Goal: Find specific page/section: Find specific page/section

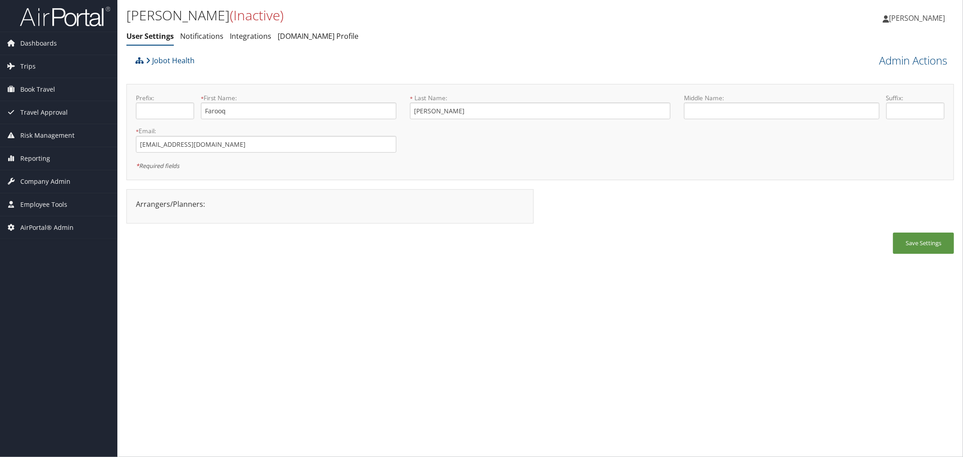
click at [246, 60] on div "Jobot Health" at bounding box center [436, 63] width 607 height 24
click at [235, 60] on div "Jobot Health" at bounding box center [436, 63] width 607 height 24
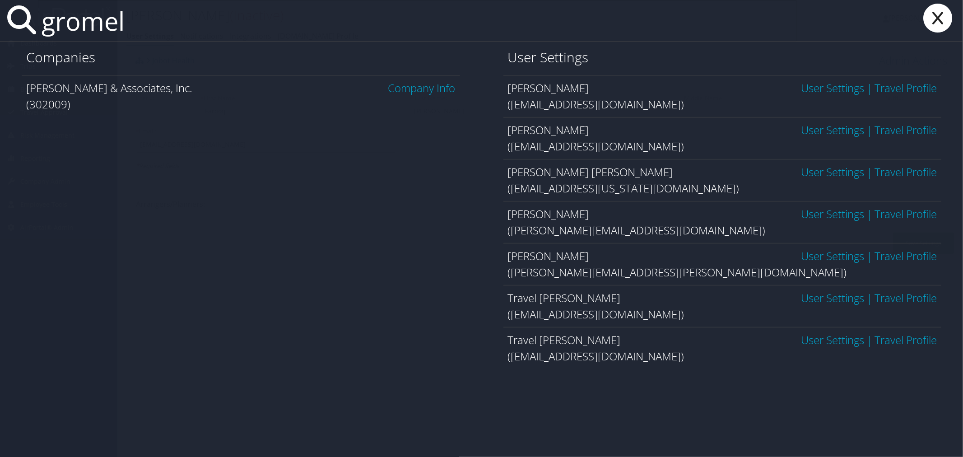
type input "gromel"
click at [406, 88] on link "Company Info" at bounding box center [421, 87] width 67 height 15
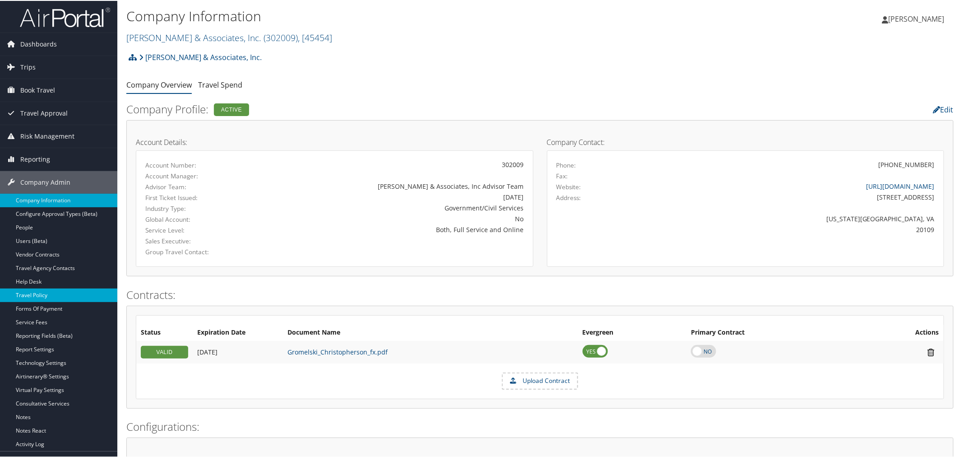
click at [42, 290] on link "Travel Policy" at bounding box center [58, 294] width 117 height 14
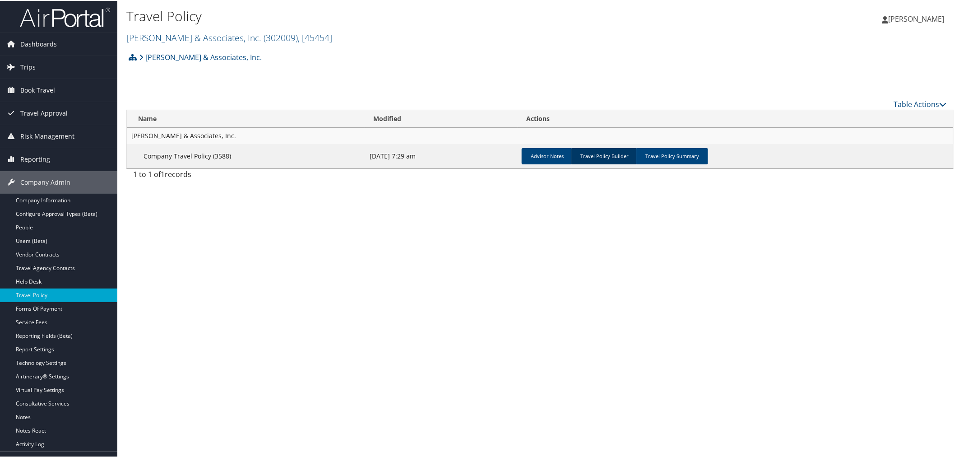
click at [611, 154] on link "Travel Policy Builder" at bounding box center [604, 155] width 67 height 16
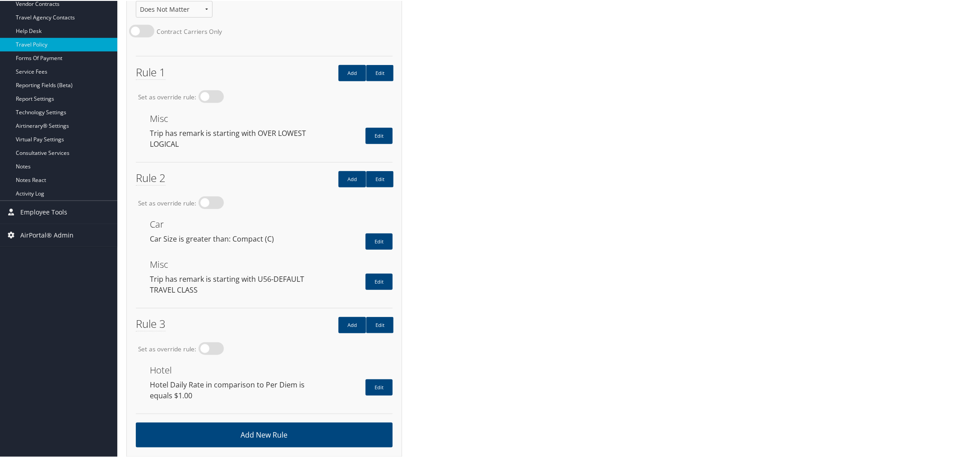
scroll to position [251, 0]
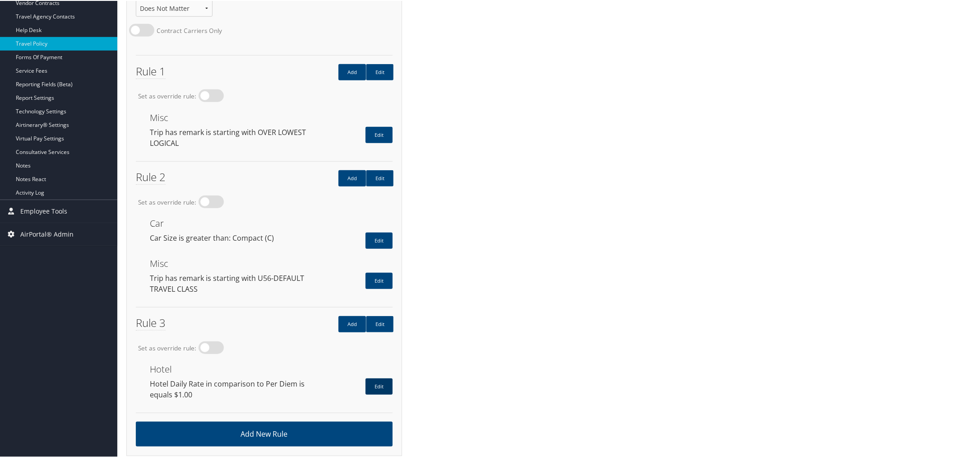
click at [385, 377] on link "Edit" at bounding box center [379, 385] width 27 height 16
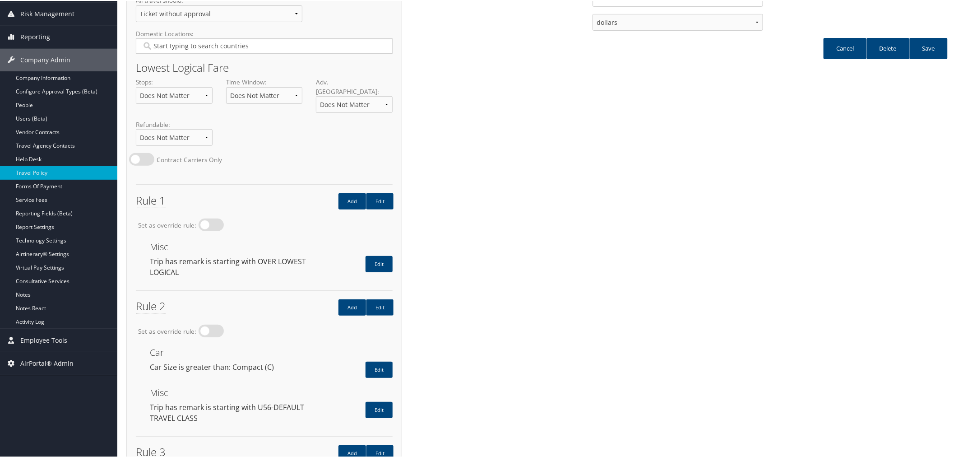
scroll to position [0, 0]
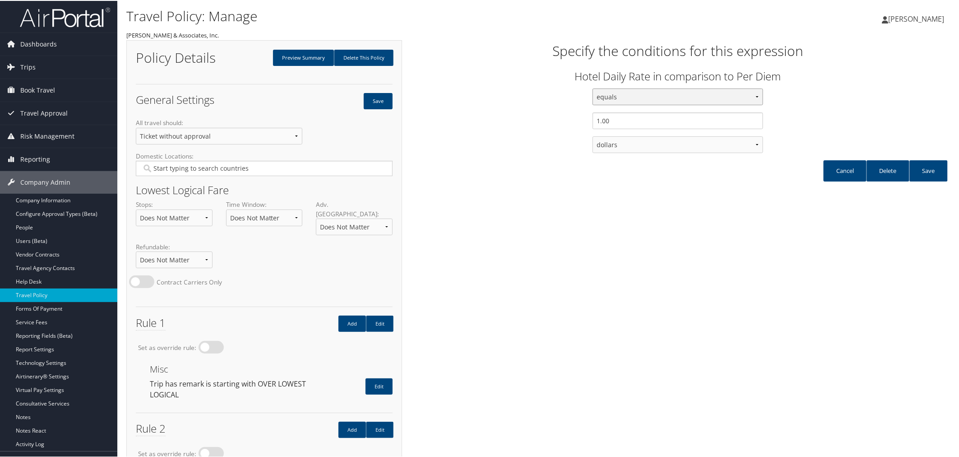
click at [752, 99] on select "equals less than less than or equal to greater than or equal to greater than" at bounding box center [678, 96] width 170 height 17
click at [798, 100] on div "equals less than less than or equal to greater than or equal to greater than 1.…" at bounding box center [678, 124] width 552 height 72
click at [472, 317] on div "Policy Details Preview Summary Delete This Policy General Settings Save All tra…" at bounding box center [539, 377] width 827 height 676
click at [839, 174] on link "Cancel" at bounding box center [845, 169] width 43 height 21
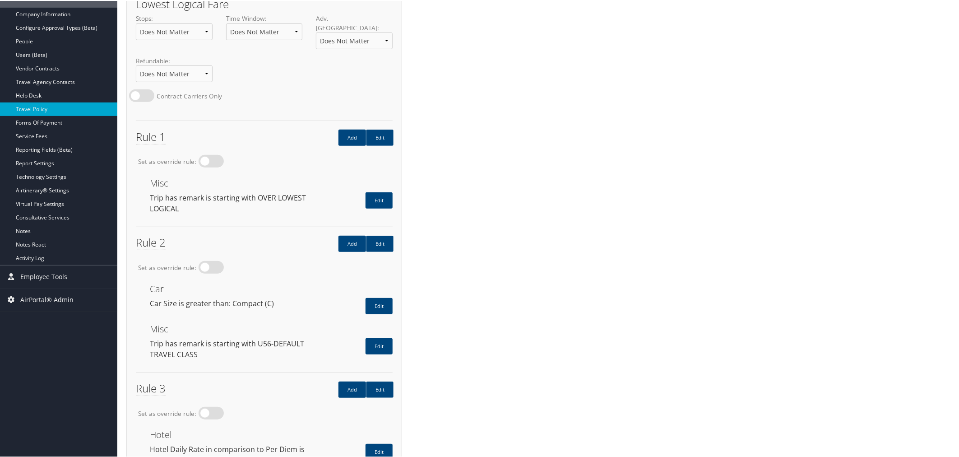
scroll to position [251, 0]
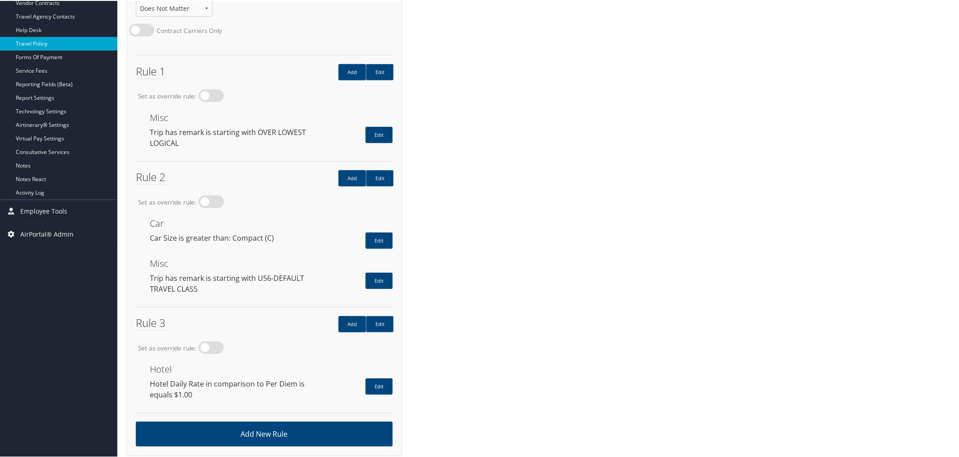
click at [42, 45] on link "Travel Policy" at bounding box center [58, 43] width 117 height 14
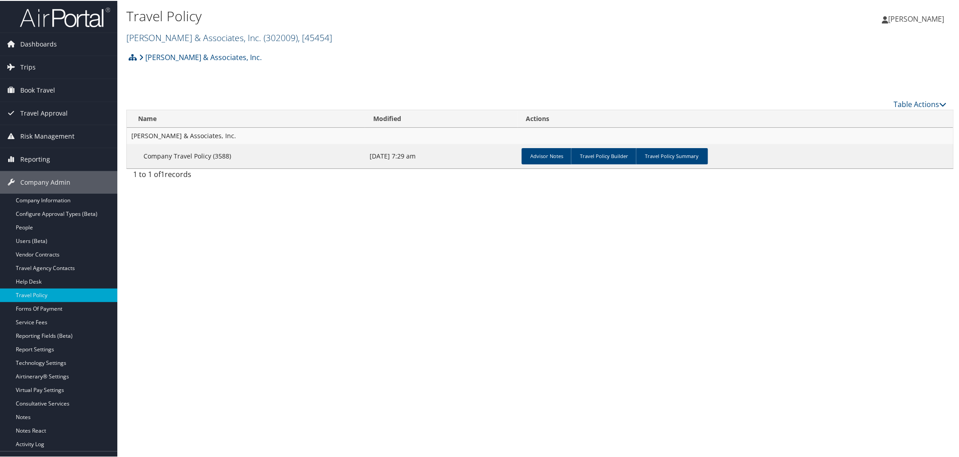
click at [218, 38] on link "[PERSON_NAME] & Associates, Inc. ( 302009 ) , [ 45454 ]" at bounding box center [229, 37] width 206 height 12
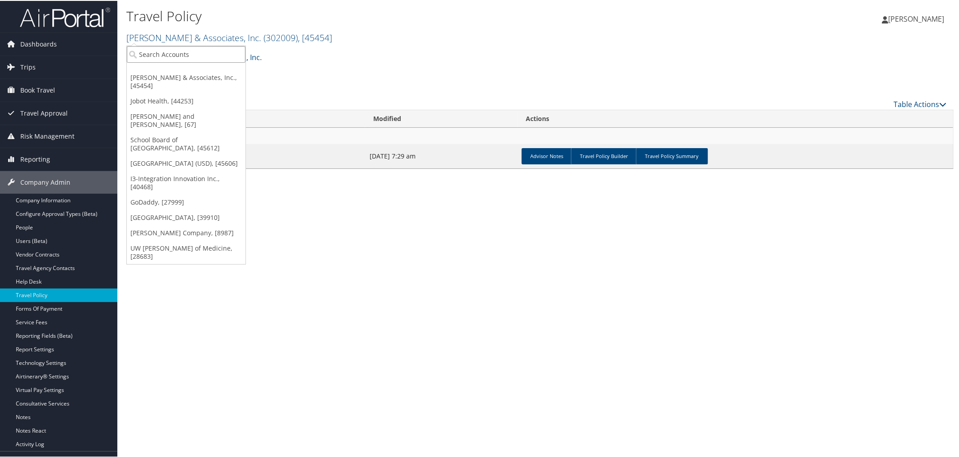
click at [195, 53] on input "search" at bounding box center [186, 53] width 119 height 17
type input "goos"
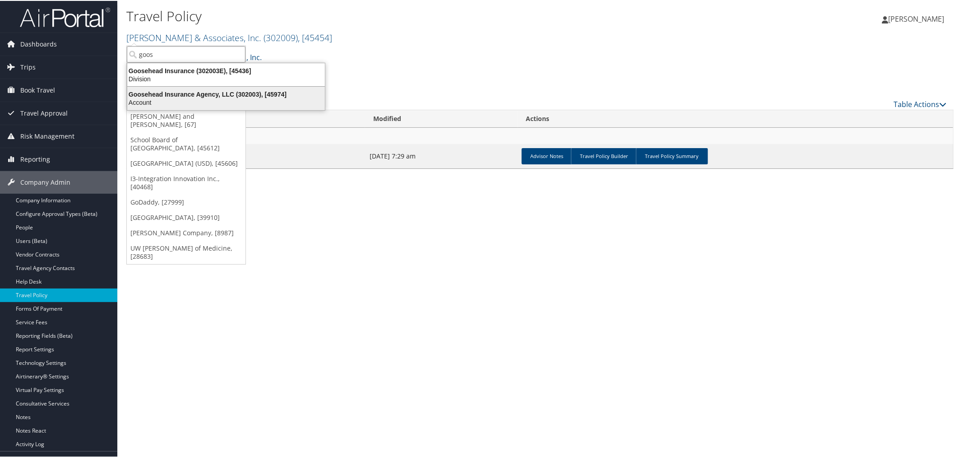
click at [201, 89] on div "Goosehead Insurance Agency, LLC (302003), [45974]" at bounding box center [226, 93] width 209 height 8
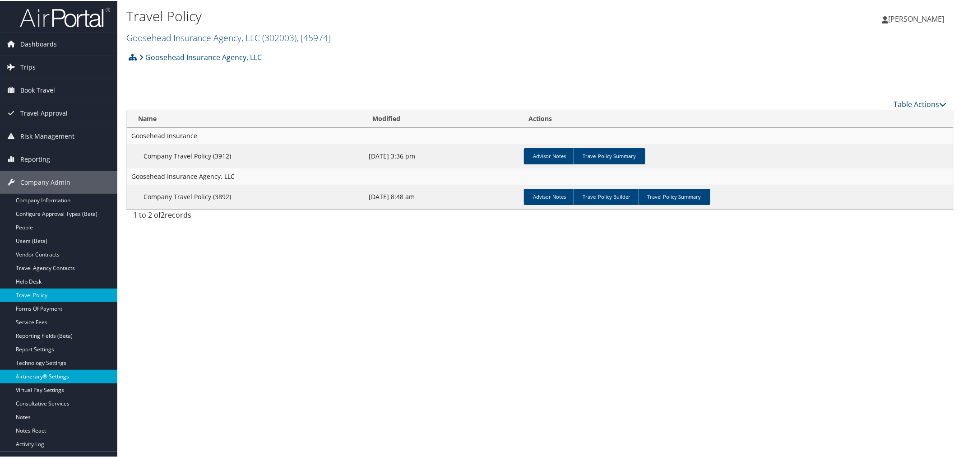
click at [47, 378] on link "Airtinerary® Settings" at bounding box center [58, 376] width 117 height 14
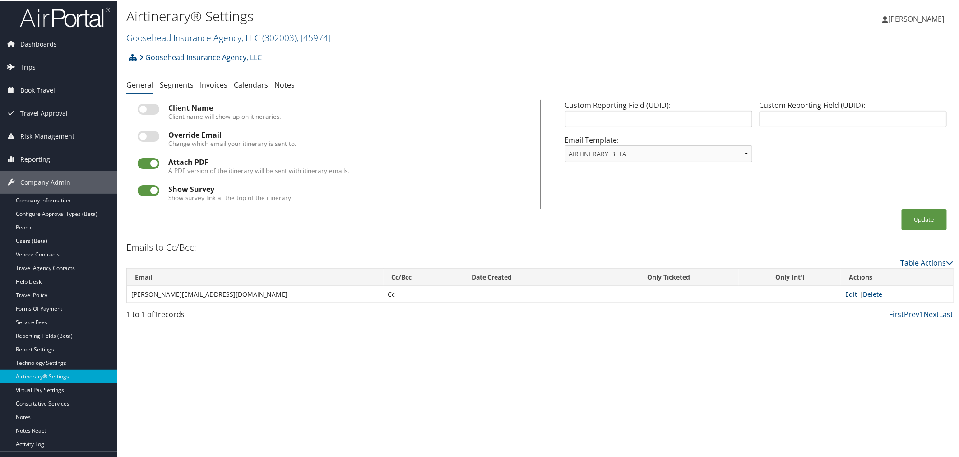
click at [850, 292] on link "Edit" at bounding box center [851, 293] width 12 height 9
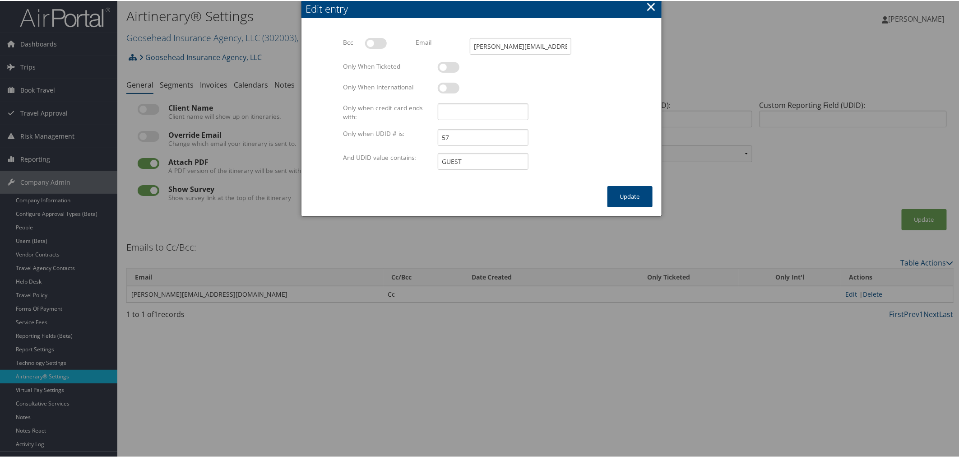
click at [654, 3] on button "×" at bounding box center [651, 6] width 10 height 18
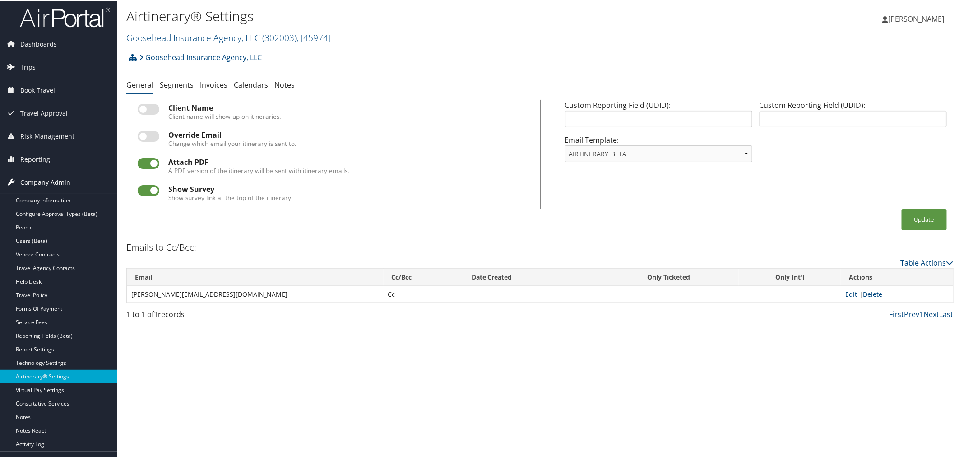
click at [55, 183] on span "Company Admin" at bounding box center [45, 181] width 50 height 23
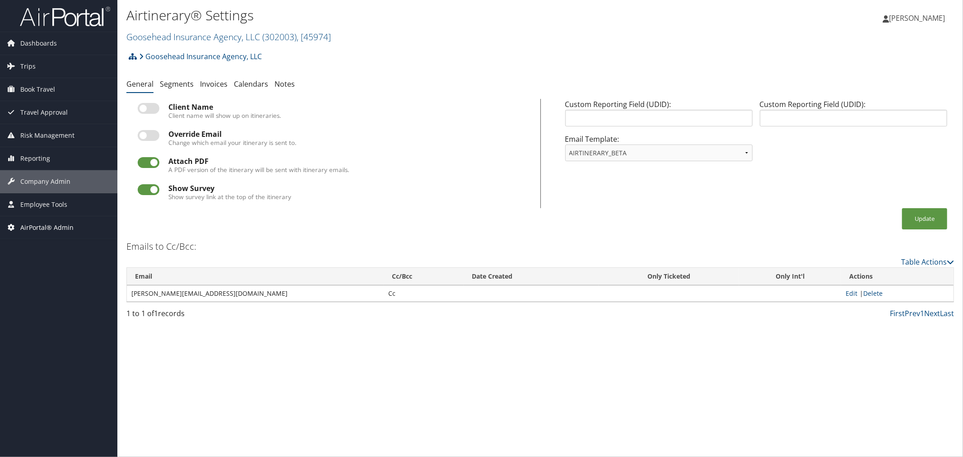
click at [49, 227] on span "AirPortal® Admin" at bounding box center [46, 227] width 53 height 23
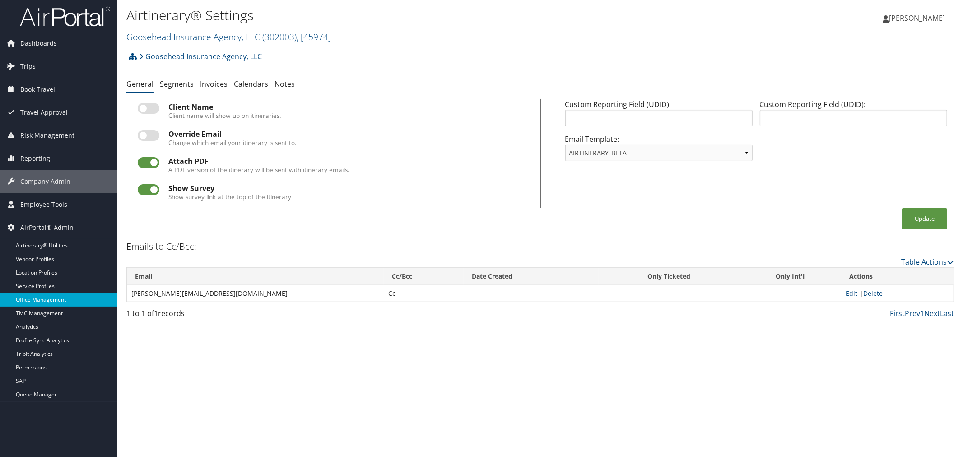
click at [38, 299] on link "Office Management" at bounding box center [58, 300] width 117 height 14
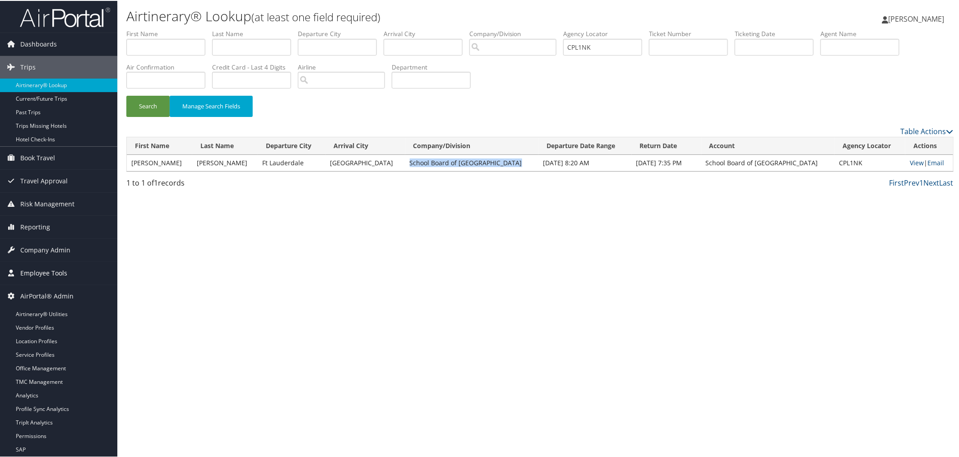
drag, startPoint x: 37, startPoint y: 274, endPoint x: 46, endPoint y: 283, distance: 12.5
click at [37, 274] on span "Employee Tools" at bounding box center [43, 272] width 47 height 23
click at [44, 301] on link "Agent Lookup" at bounding box center [58, 304] width 117 height 14
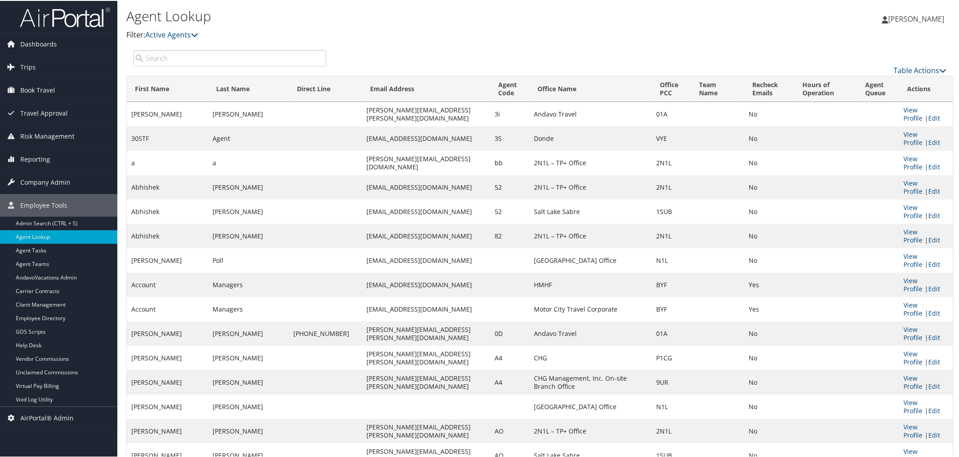
click at [163, 56] on input "search" at bounding box center [229, 57] width 193 height 16
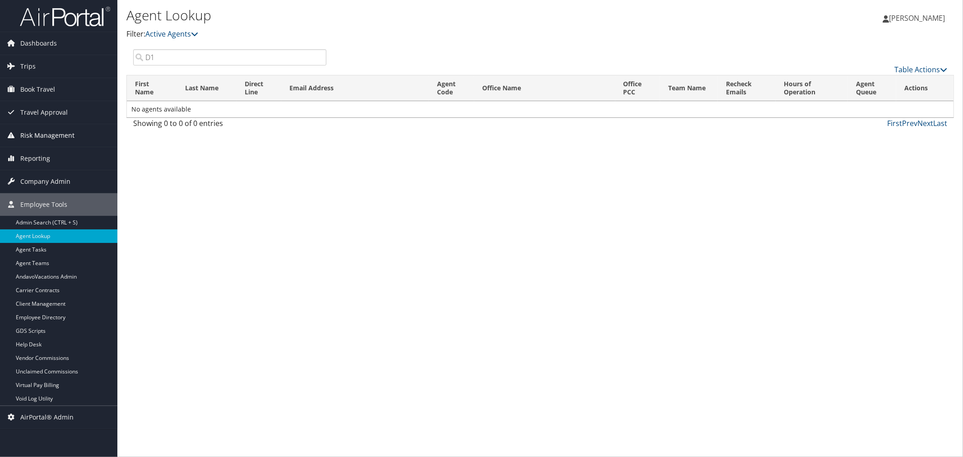
type input "D1"
click at [307, 42] on div "Agent Lookup Filter: Active Agents Deactivated Agents All Agents" at bounding box center [402, 27] width 552 height 45
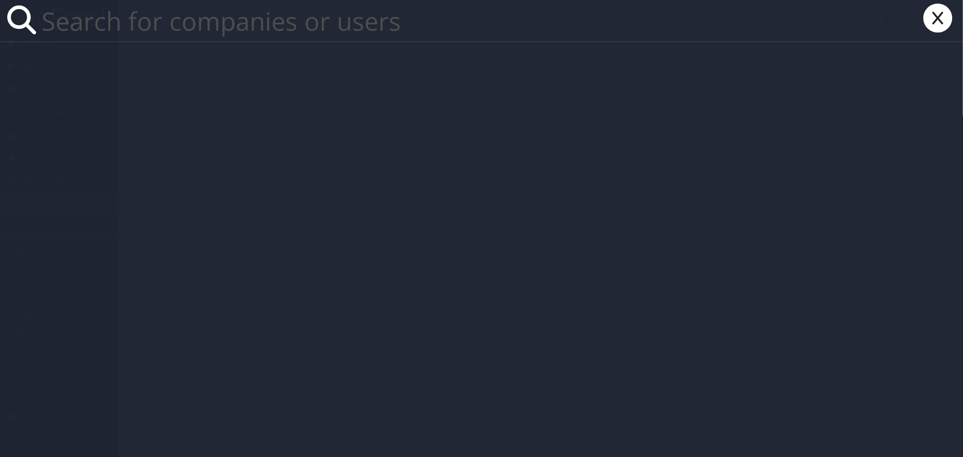
paste input "DNSY6B"
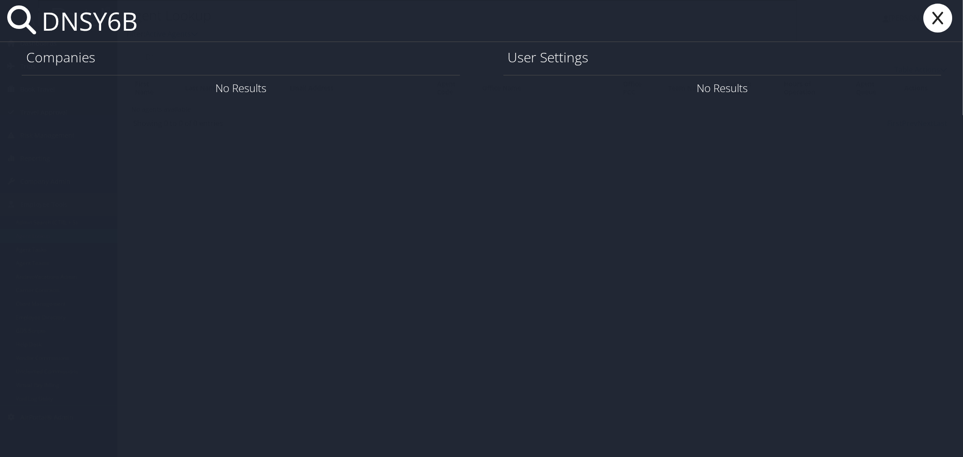
type input "DNSY6B"
click at [934, 22] on icon at bounding box center [937, 18] width 36 height 29
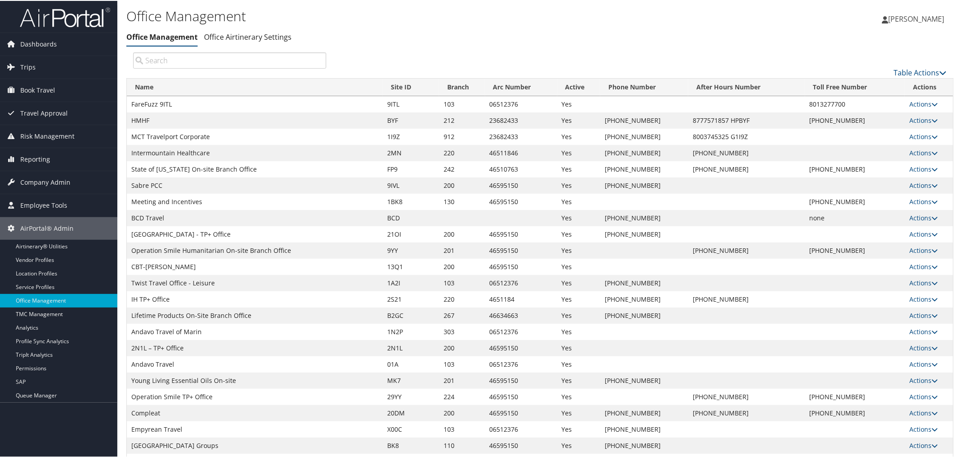
click at [219, 61] on input "search" at bounding box center [229, 59] width 193 height 16
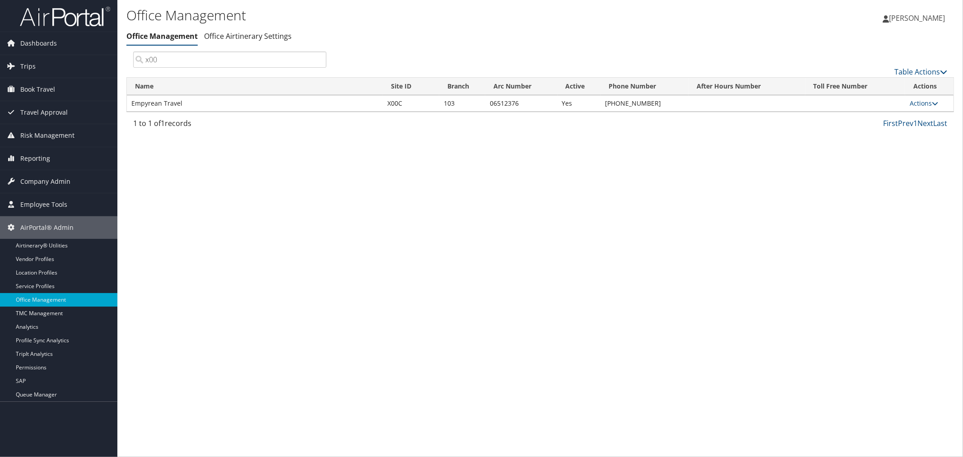
type input "x00"
